Goal: Information Seeking & Learning: Learn about a topic

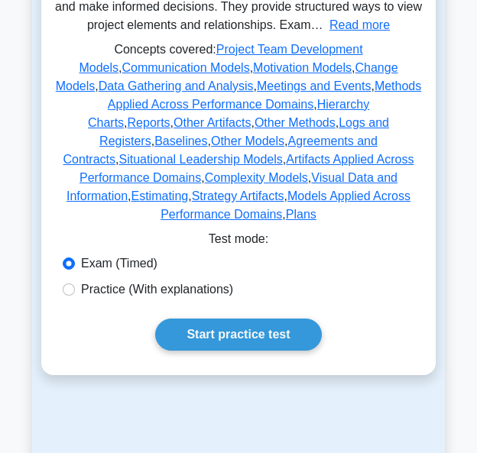
scroll to position [393, 0]
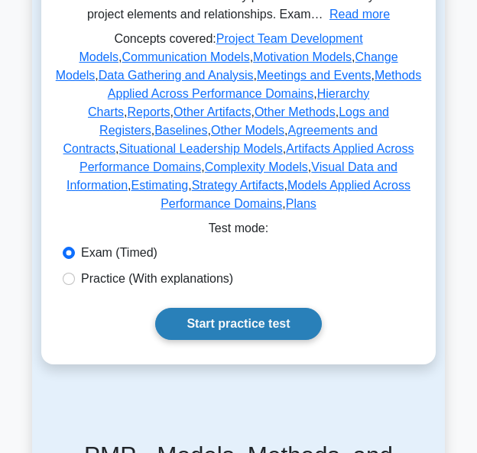
click at [233, 314] on link "Start practice test" at bounding box center [238, 324] width 166 height 32
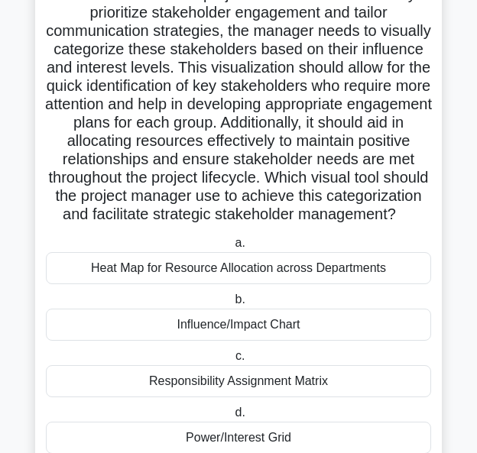
scroll to position [219, 0]
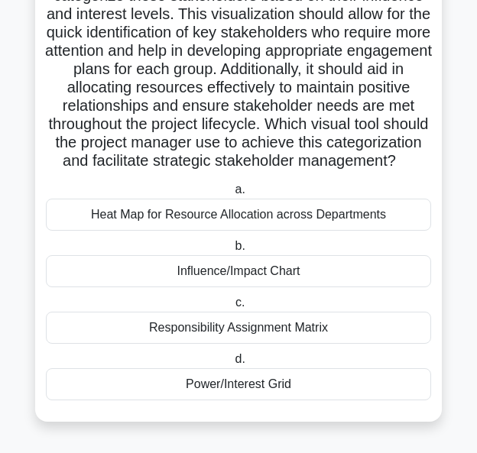
click at [271, 279] on div "Influence/Impact Chart" at bounding box center [238, 271] width 385 height 32
click at [232, 252] on input "b. Influence/Impact Chart" at bounding box center [232, 247] width 0 height 10
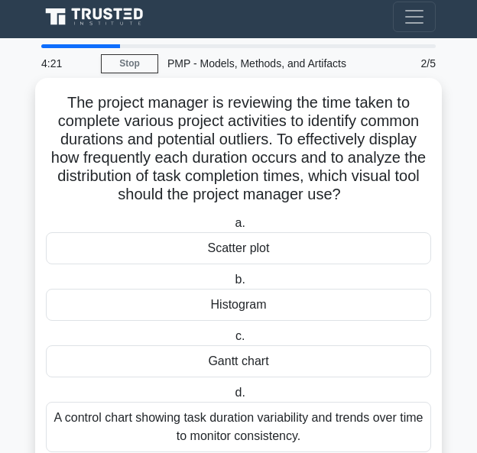
scroll to position [5, 0]
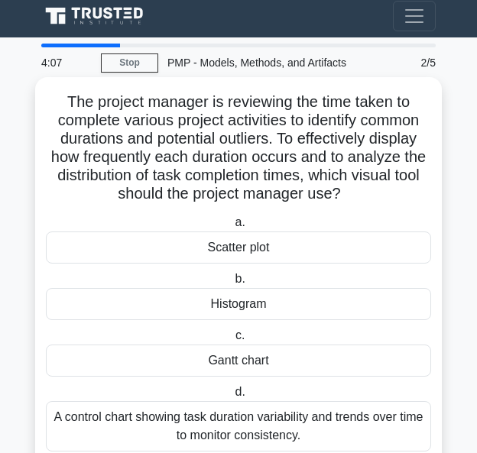
click at [258, 247] on div "Scatter plot" at bounding box center [238, 248] width 385 height 32
click at [232, 228] on input "a. Scatter plot" at bounding box center [232, 223] width 0 height 10
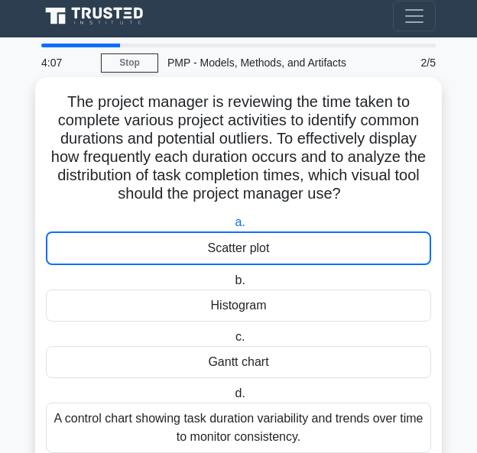
scroll to position [0, 0]
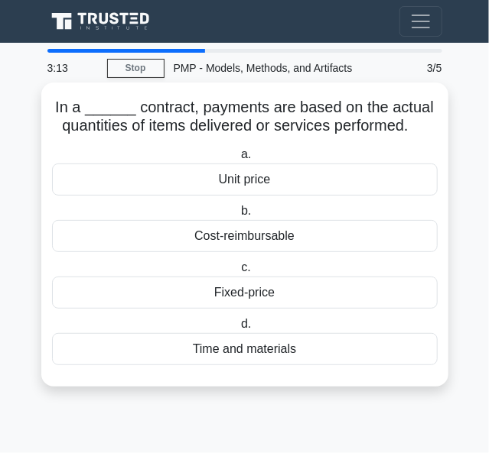
click at [283, 349] on div "Time and materials" at bounding box center [244, 349] width 385 height 32
click at [238, 330] on input "d. Time and materials" at bounding box center [238, 325] width 0 height 10
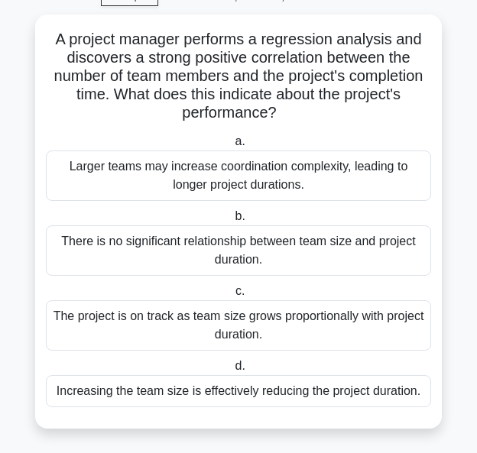
scroll to position [73, 0]
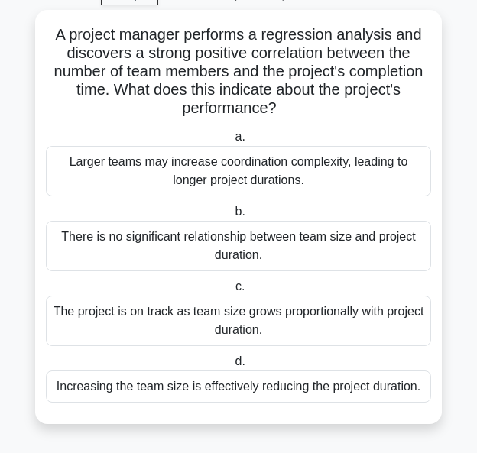
click at [281, 384] on div "Increasing the team size is effectively reducing the project duration." at bounding box center [238, 387] width 385 height 32
click at [232, 367] on input "d. Increasing the team size is effectively reducing the project duration." at bounding box center [232, 362] width 0 height 10
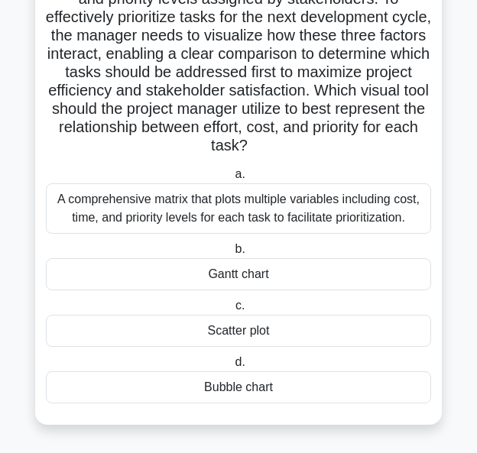
scroll to position [146, 0]
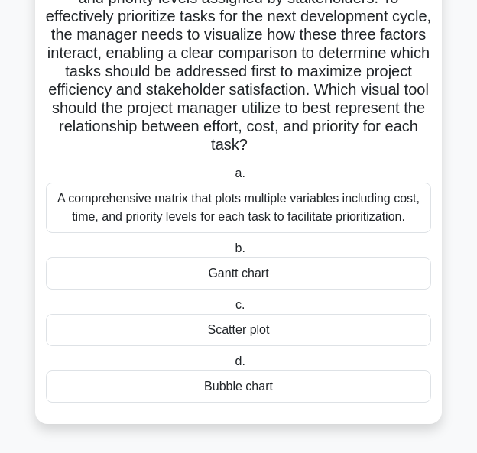
click at [308, 219] on div "A comprehensive matrix that plots multiple variables including cost, time, and …" at bounding box center [238, 208] width 385 height 50
click at [232, 179] on input "a. A comprehensive matrix that plots multiple variables including cost, time, a…" at bounding box center [232, 174] width 0 height 10
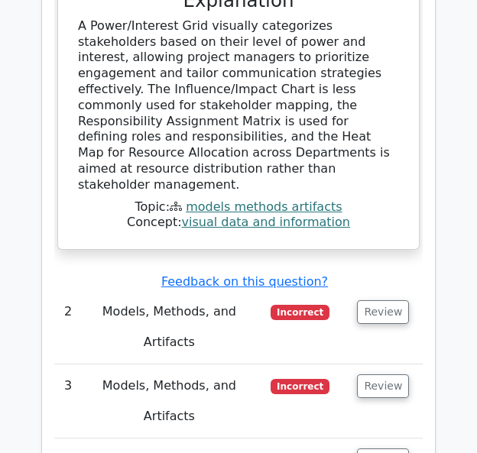
scroll to position [1970, 0]
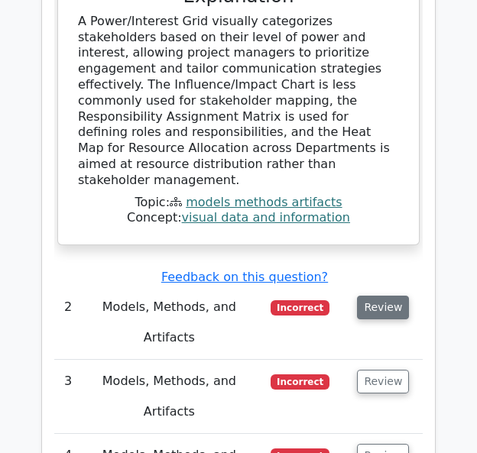
click at [382, 296] on button "Review" at bounding box center [383, 308] width 52 height 24
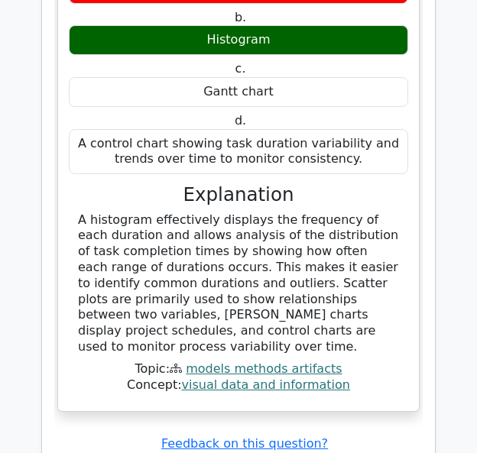
scroll to position [2548, 0]
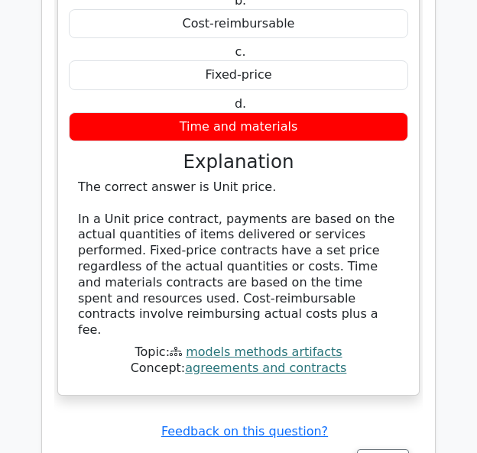
scroll to position [3222, 0]
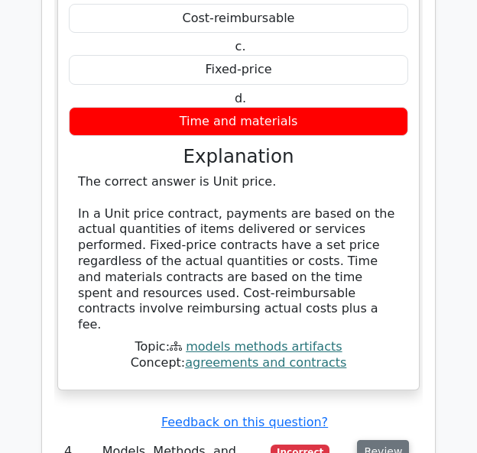
click at [386, 440] on button "Review" at bounding box center [383, 452] width 52 height 24
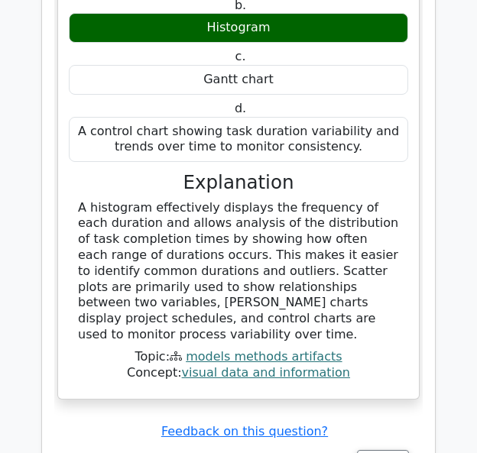
scroll to position [2356, 0]
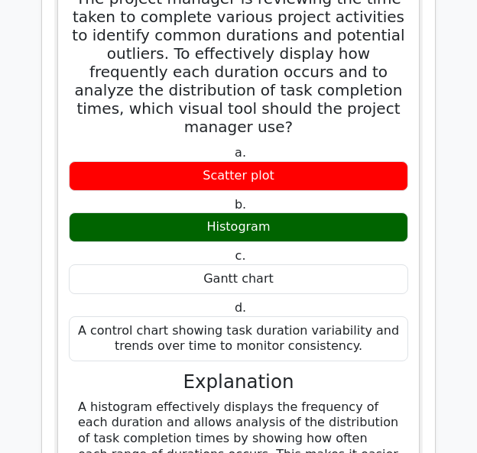
click at [317, 371] on h3 "Explanation" at bounding box center [238, 382] width 321 height 22
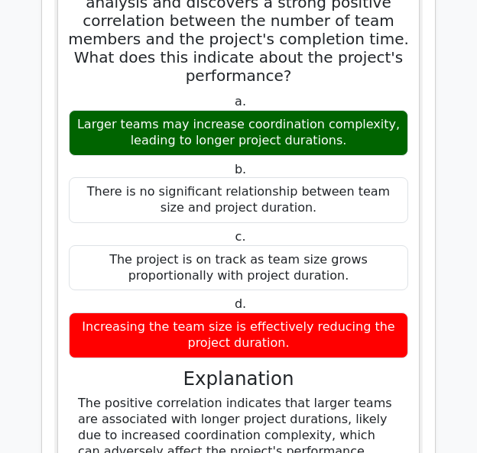
scroll to position [3770, 0]
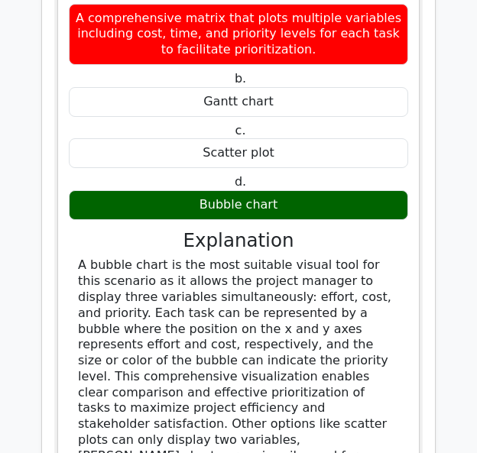
scroll to position [4697, 0]
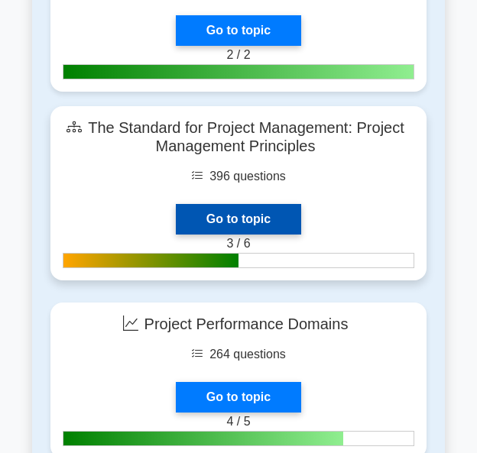
scroll to position [806, 0]
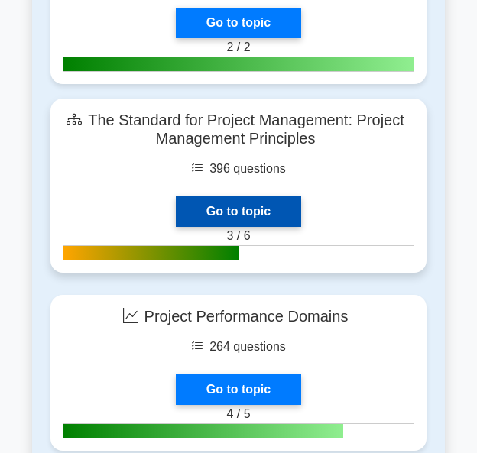
click at [246, 212] on link "Go to topic" at bounding box center [238, 212] width 125 height 31
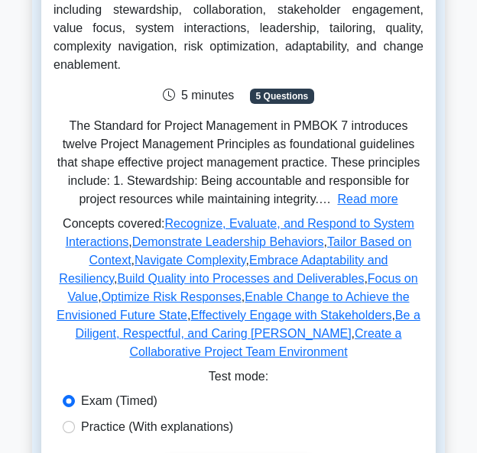
scroll to position [330, 0]
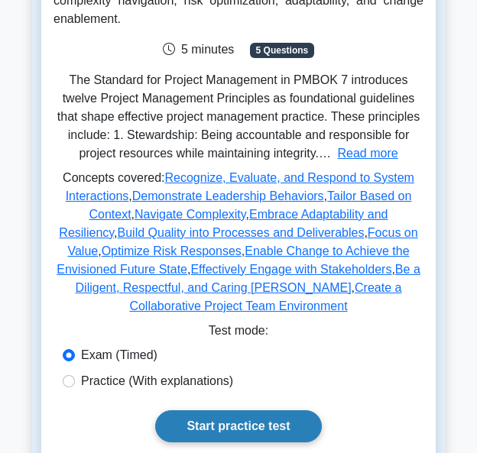
click at [251, 411] on link "Start practice test" at bounding box center [238, 427] width 166 height 32
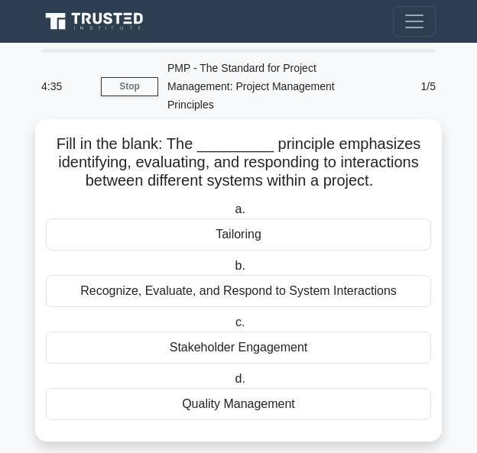
click at [234, 234] on div "Tailoring" at bounding box center [238, 235] width 385 height 32
click at [232, 215] on input "a. Tailoring" at bounding box center [232, 210] width 0 height 10
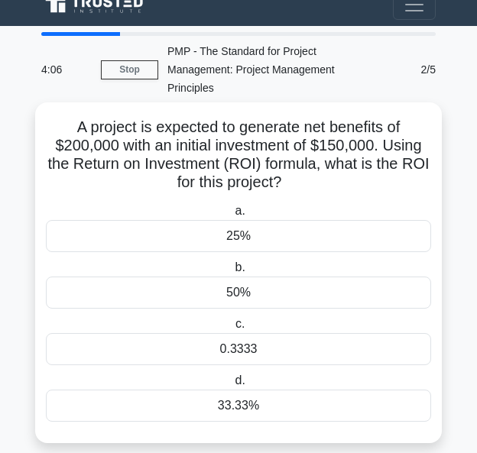
scroll to position [36, 0]
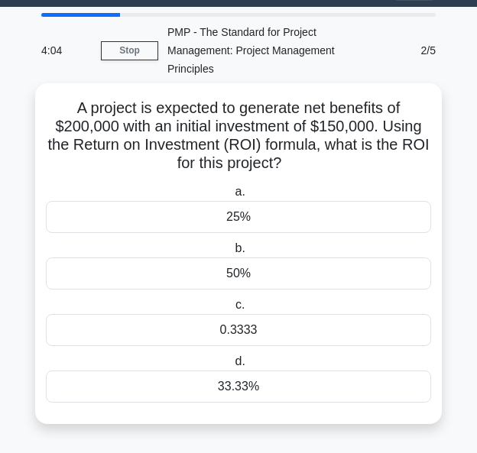
click at [301, 214] on div "25%" at bounding box center [238, 217] width 385 height 32
click at [232, 197] on input "a. 25%" at bounding box center [232, 192] width 0 height 10
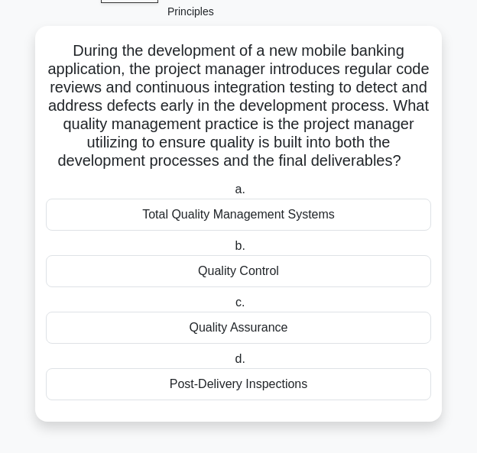
scroll to position [103, 0]
click at [284, 336] on div "Quality Assurance" at bounding box center [238, 328] width 385 height 32
click at [232, 308] on input "c. Quality Assurance" at bounding box center [232, 303] width 0 height 10
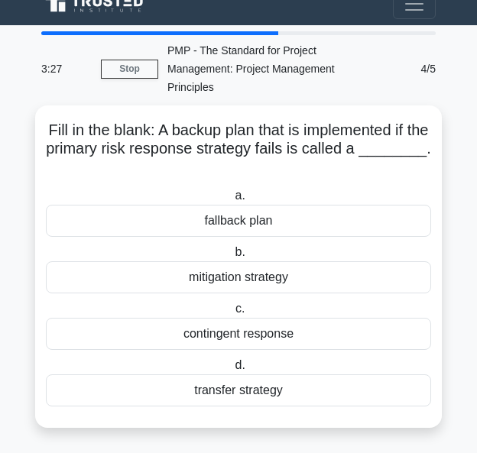
scroll to position [0, 0]
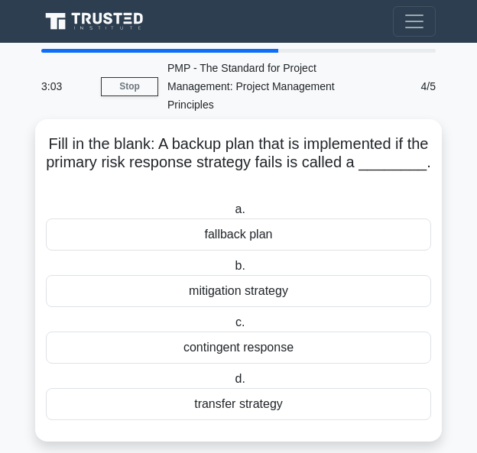
click at [304, 239] on div "fallback plan" at bounding box center [238, 235] width 385 height 32
click at [232, 215] on input "a. fallback plan" at bounding box center [232, 210] width 0 height 10
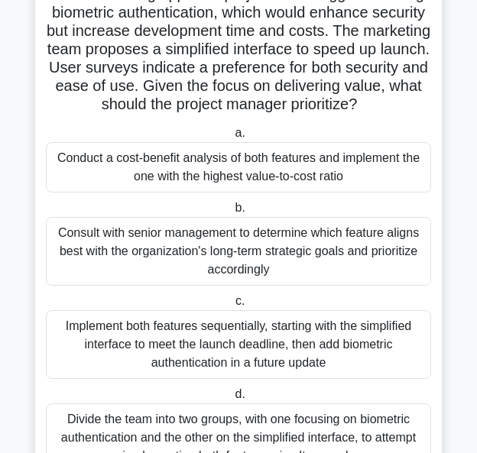
scroll to position [164, 0]
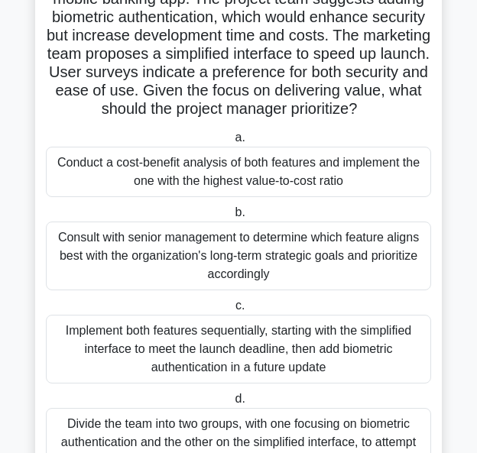
click at [301, 188] on div "Conduct a cost-benefit analysis of both features and implement the one with the…" at bounding box center [238, 172] width 385 height 50
click at [232, 143] on input "a. Conduct a cost-benefit analysis of both features and implement the one with …" at bounding box center [232, 138] width 0 height 10
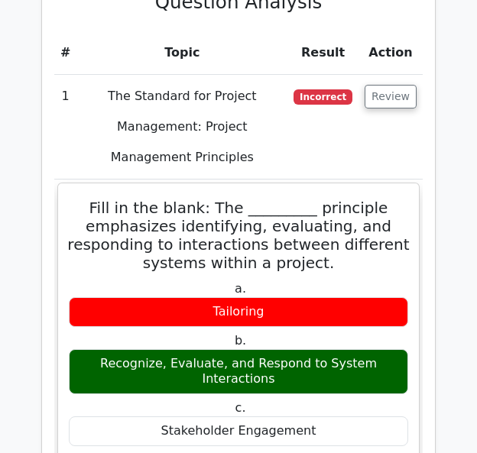
scroll to position [1212, 0]
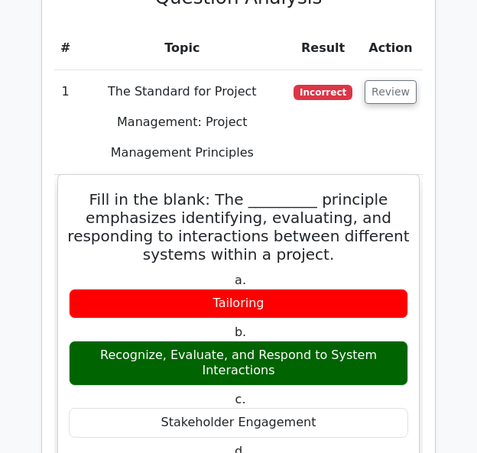
click at [374, 392] on label "c. Stakeholder Engagement" at bounding box center [239, 415] width 340 height 46
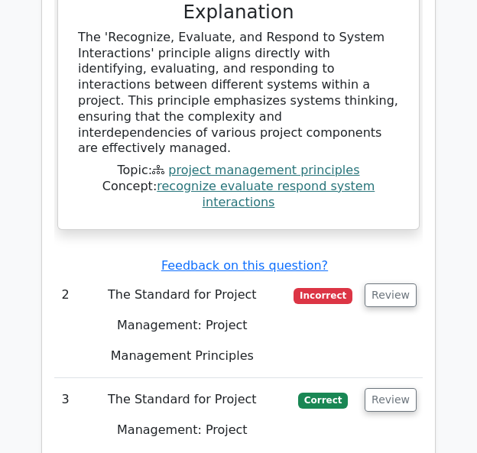
scroll to position [1711, 0]
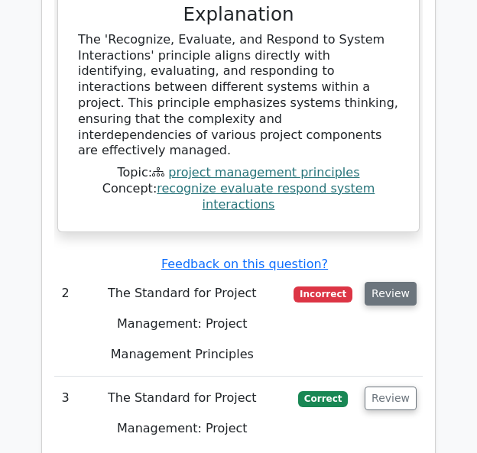
click at [396, 282] on button "Review" at bounding box center [391, 294] width 52 height 24
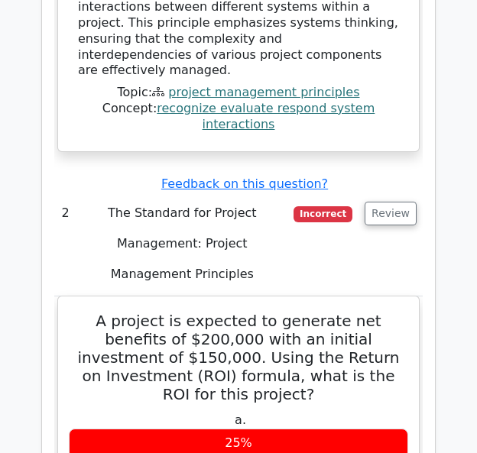
scroll to position [1766, 0]
